Goal: Task Accomplishment & Management: Use online tool/utility

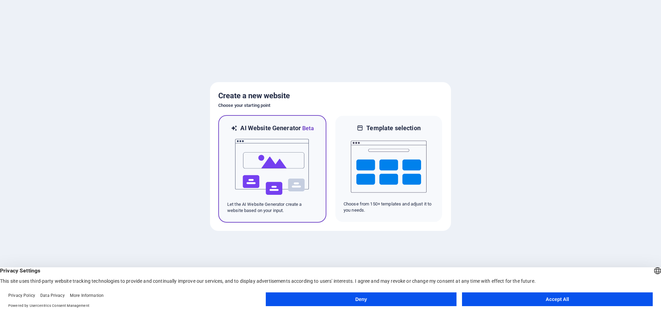
click at [276, 176] on img at bounding box center [272, 167] width 76 height 69
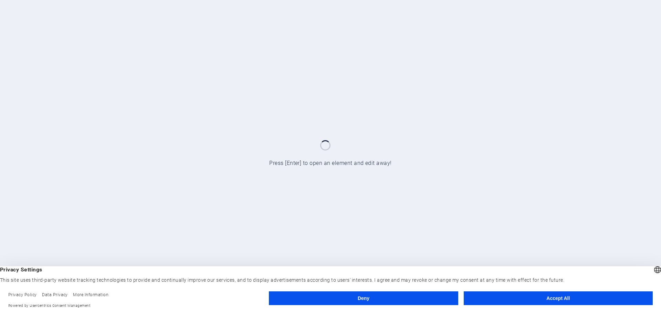
click at [569, 297] on button "Accept All" at bounding box center [558, 299] width 189 height 14
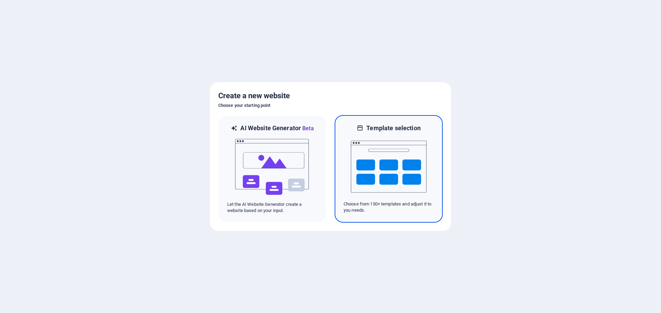
click at [412, 162] on img at bounding box center [389, 166] width 76 height 69
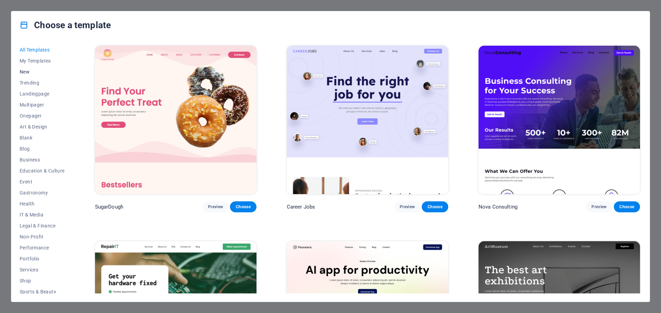
click at [32, 71] on span "New" at bounding box center [42, 72] width 45 height 6
click at [32, 50] on span "All Templates" at bounding box center [42, 50] width 45 height 6
click at [20, 69] on span "New" at bounding box center [42, 72] width 45 height 6
click at [24, 71] on span "New" at bounding box center [42, 72] width 45 height 6
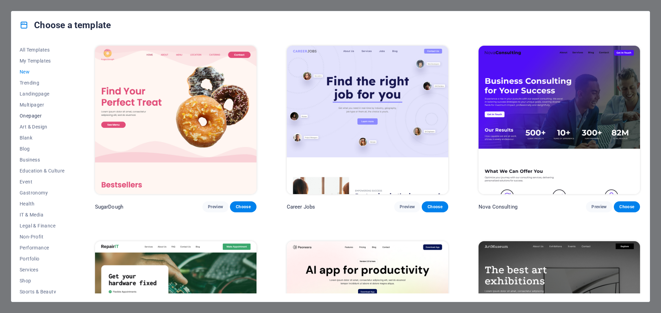
click at [39, 116] on span "Onepager" at bounding box center [42, 116] width 45 height 6
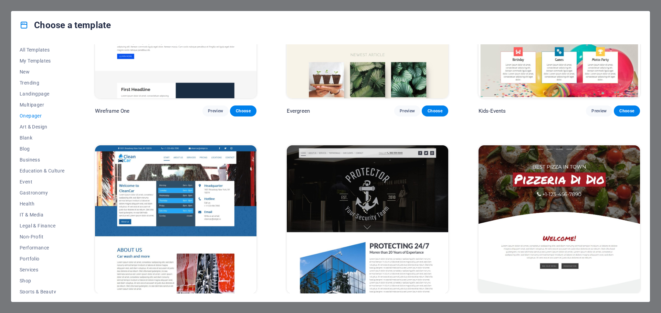
scroll to position [1806, 0]
